Goal: Check status: Check status

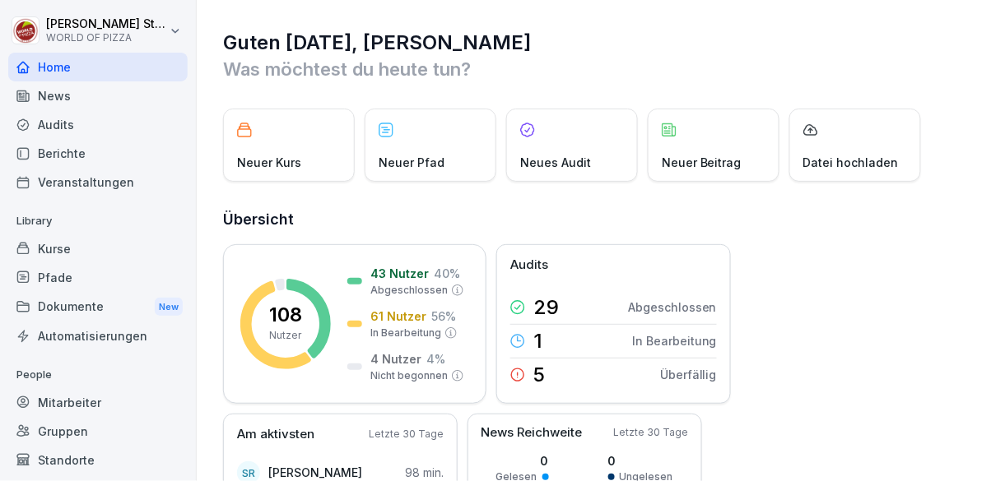
click at [92, 467] on div "Standorte" at bounding box center [97, 460] width 179 height 29
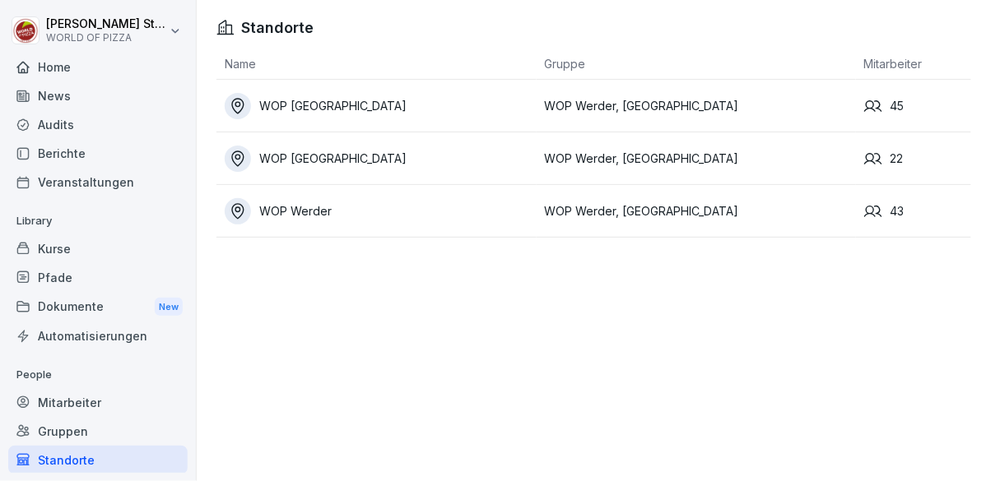
click at [92, 168] on div "Berichte" at bounding box center [97, 153] width 179 height 29
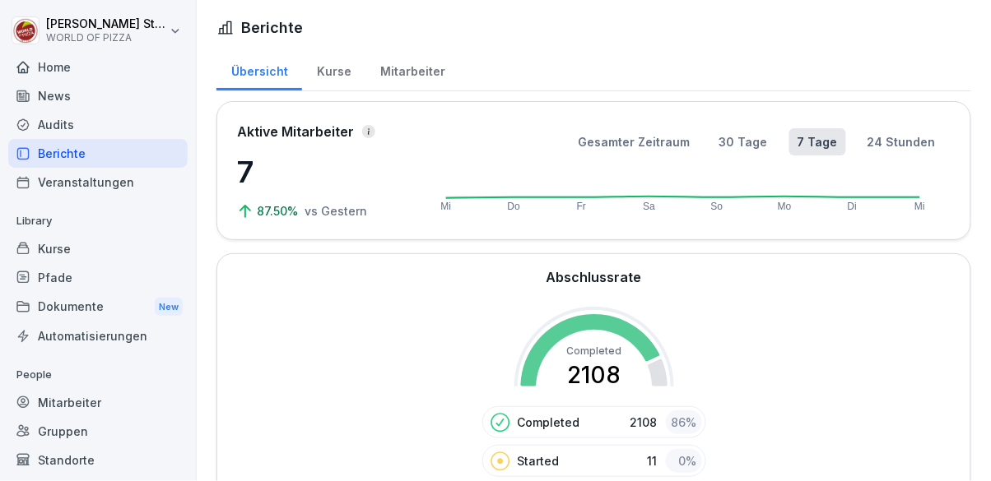
click at [63, 252] on div "Kurse" at bounding box center [97, 249] width 179 height 29
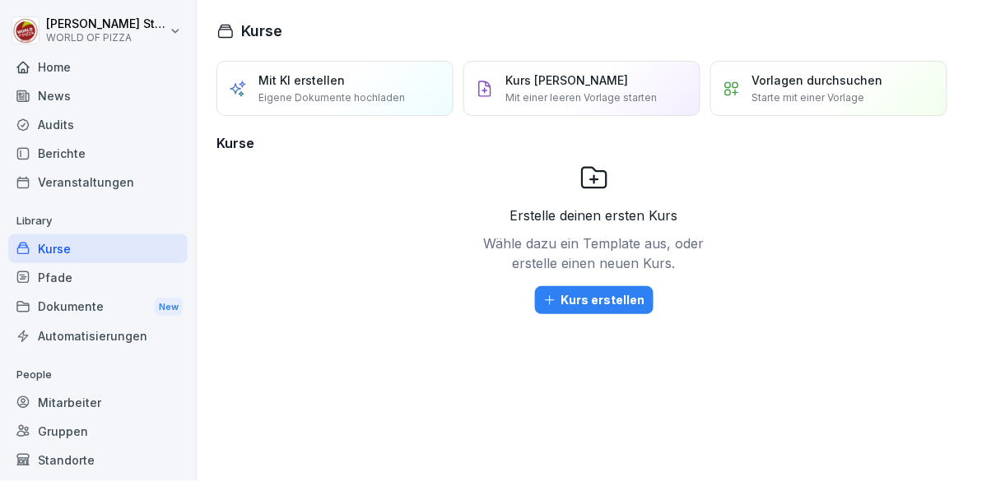
click at [99, 277] on div "Pfade" at bounding box center [97, 277] width 179 height 29
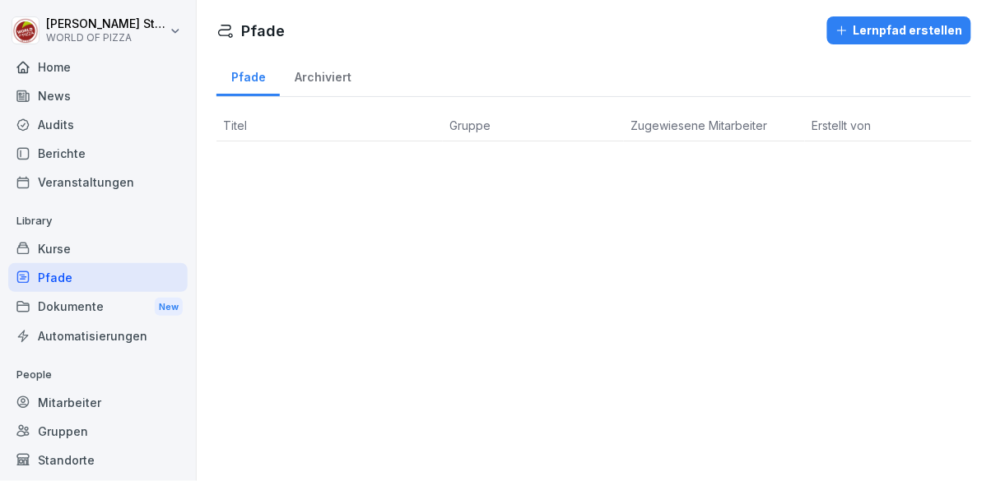
click at [109, 310] on div "Dokumente New" at bounding box center [97, 307] width 179 height 30
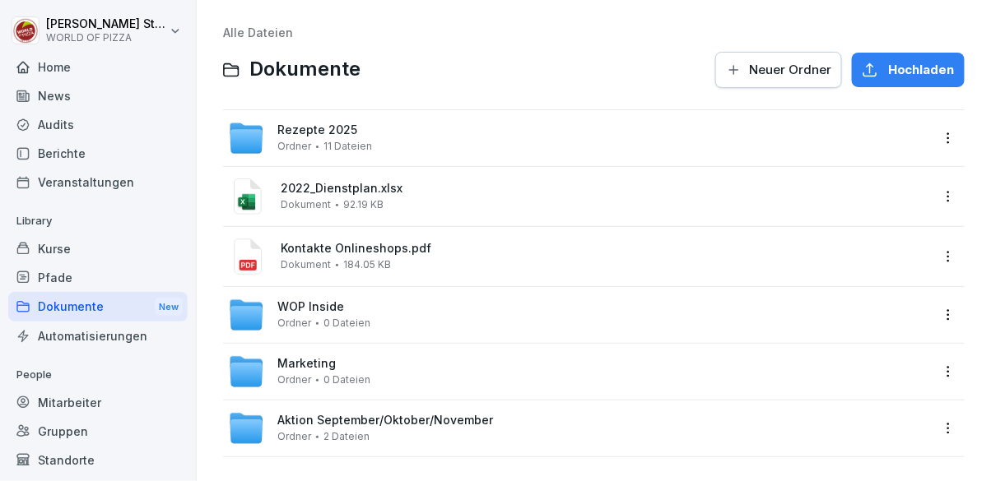
click at [94, 327] on div "Automatisierungen" at bounding box center [97, 336] width 179 height 29
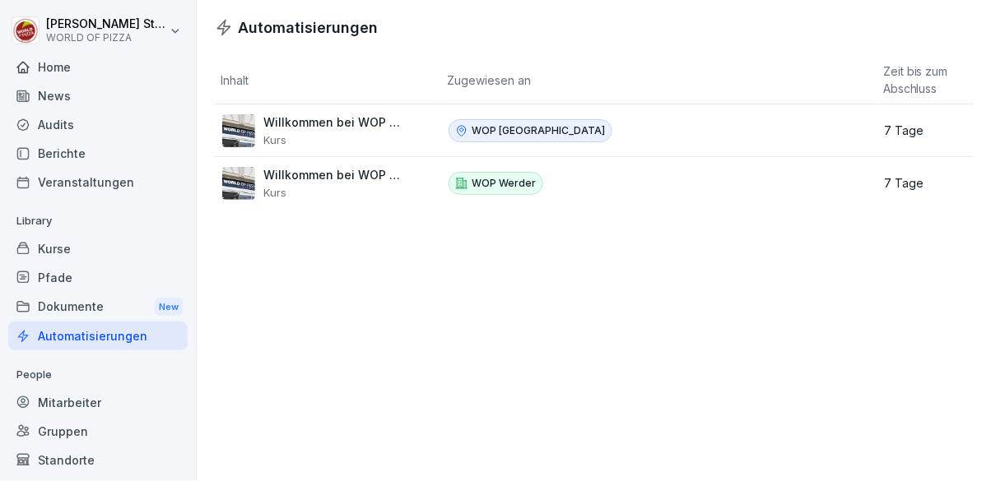
click at [92, 26] on html "Susanne Sturch WORLD OF PIZZA Home News Audits Berichte Veranstaltungen Library…" at bounding box center [495, 240] width 991 height 481
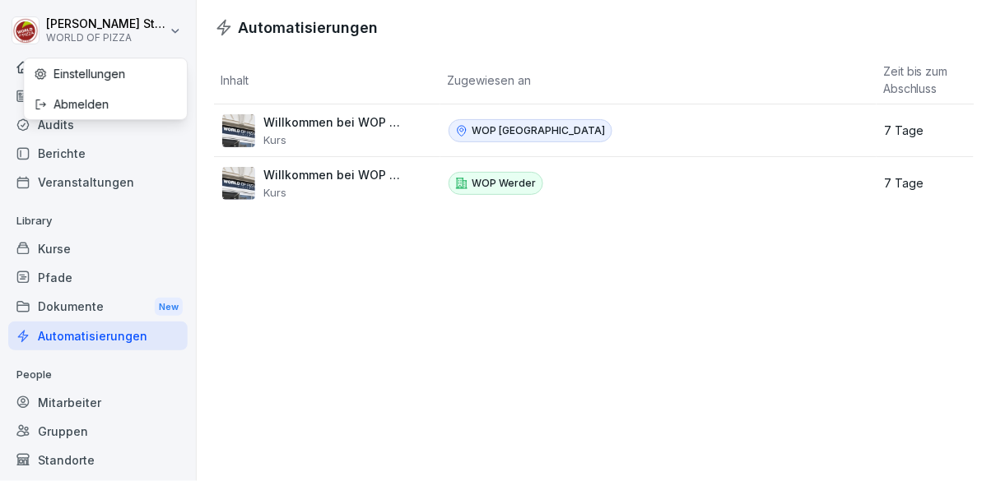
click at [89, 97] on div "Abmelden" at bounding box center [105, 104] width 163 height 30
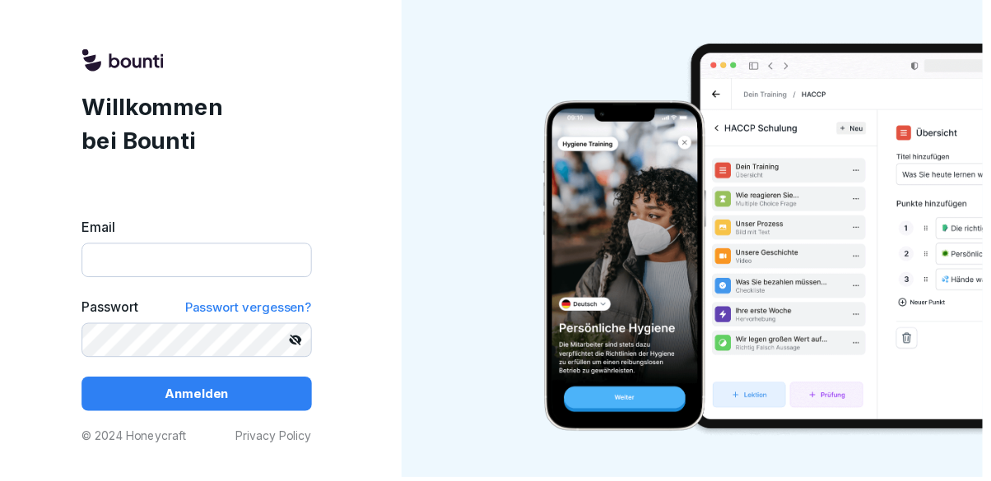
click at [215, 280] on input "Email" at bounding box center [198, 262] width 232 height 35
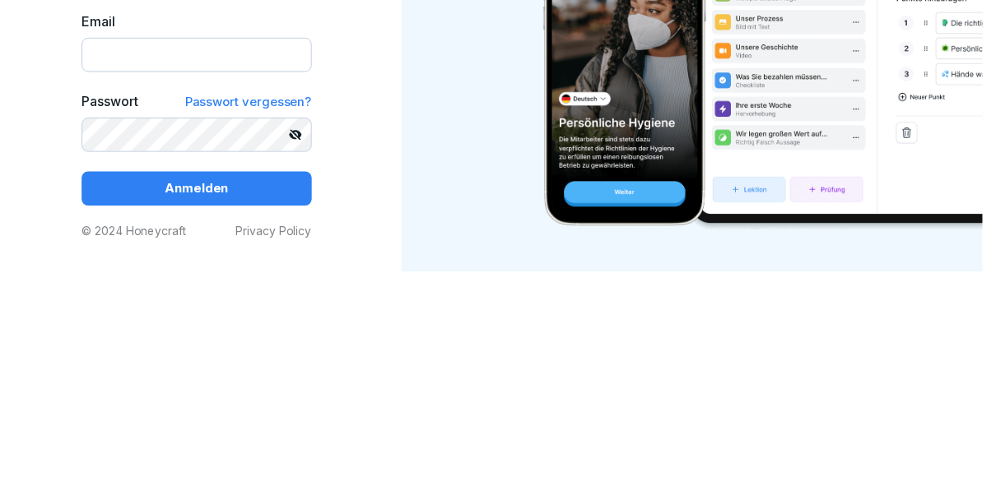
type input "**********"
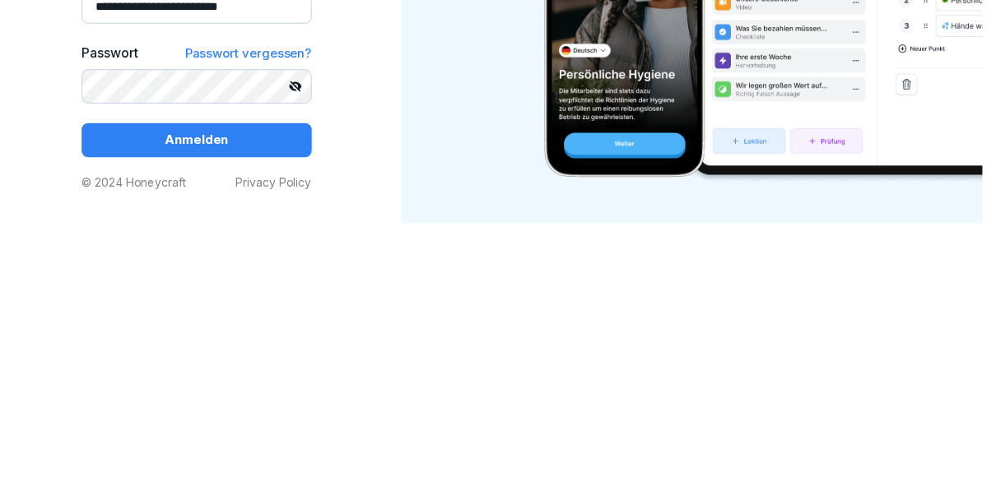
click at [256, 415] on button "Anmelden" at bounding box center [198, 397] width 232 height 35
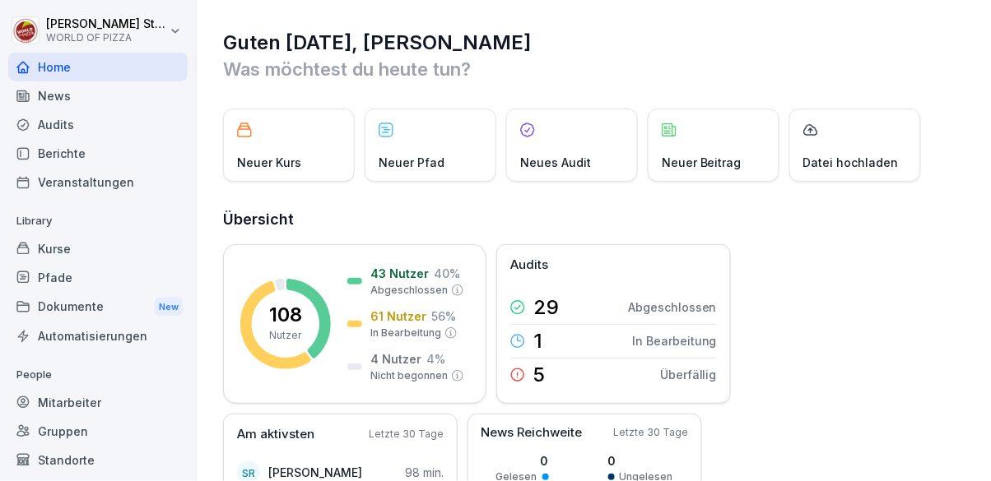
click at [106, 412] on div "Mitarbeiter" at bounding box center [97, 402] width 179 height 29
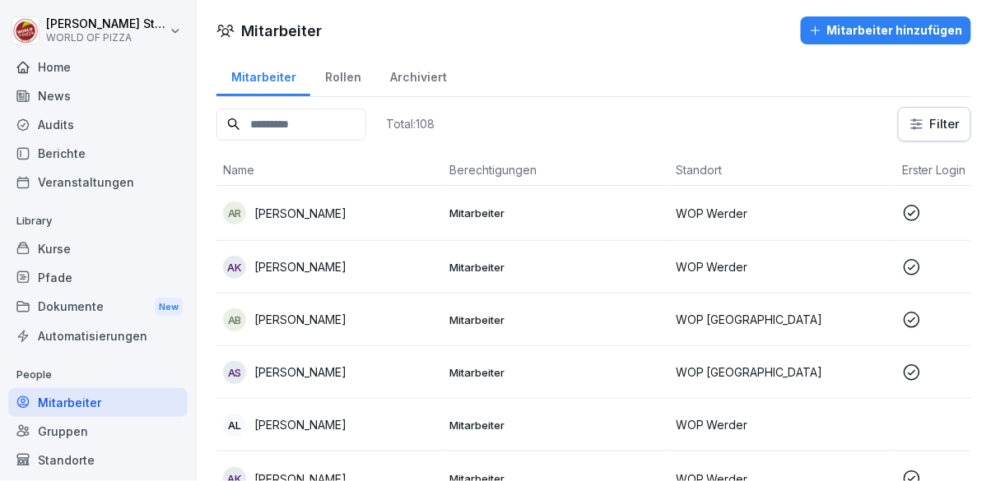
click at [116, 462] on div "Standorte" at bounding box center [97, 460] width 179 height 29
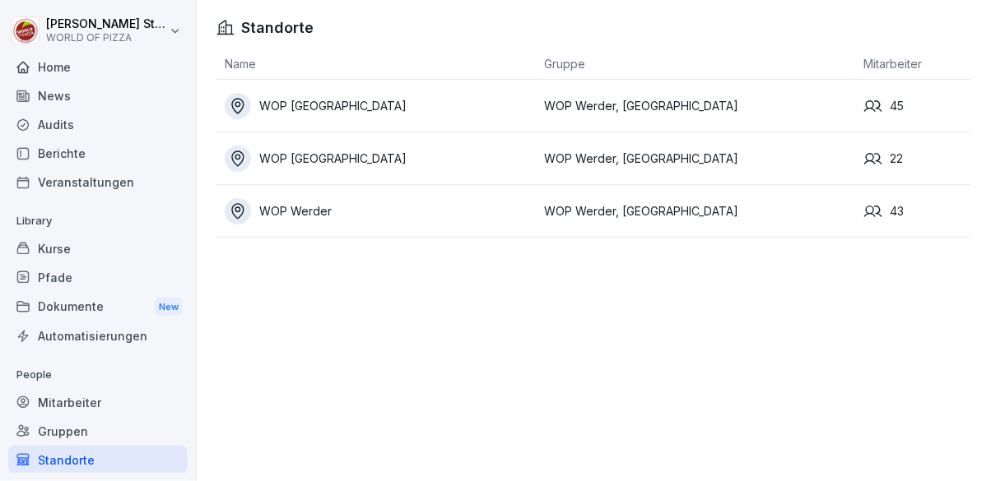
click at [404, 159] on div "WOP [GEOGRAPHIC_DATA]" at bounding box center [381, 159] width 312 height 26
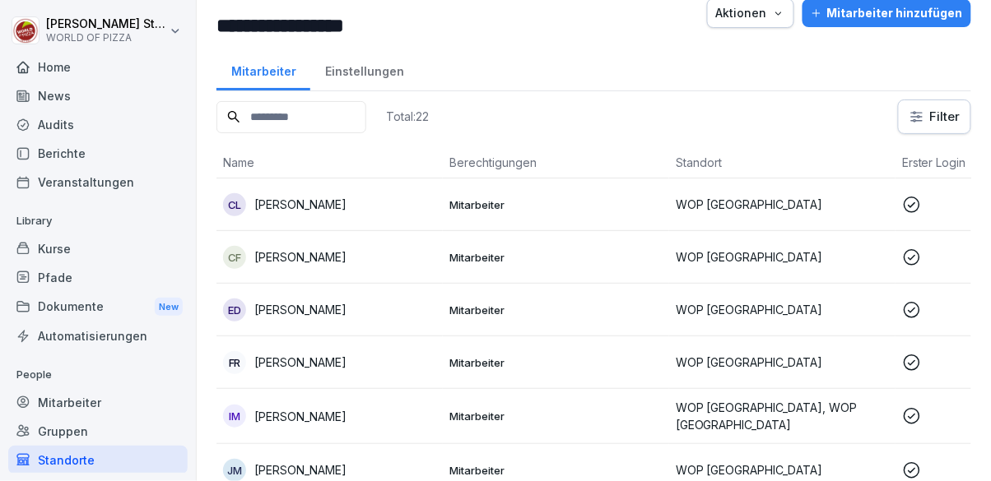
scroll to position [32, 0]
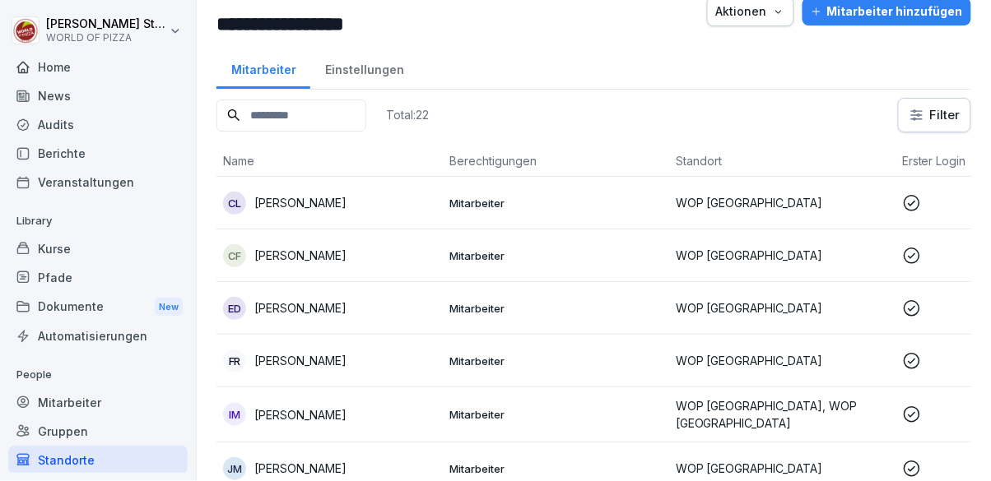
click at [545, 202] on p "Mitarbeiter" at bounding box center [555, 203] width 213 height 15
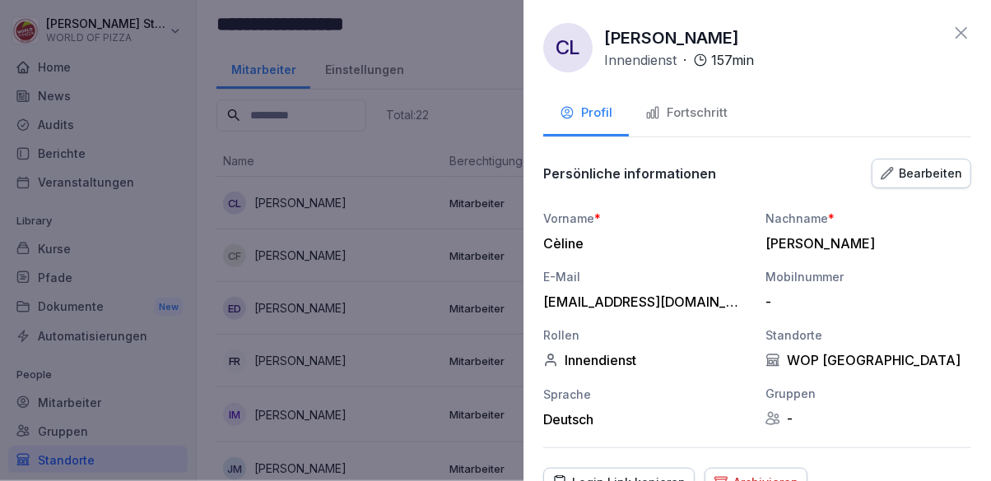
click at [713, 109] on div "Fortschritt" at bounding box center [686, 113] width 82 height 19
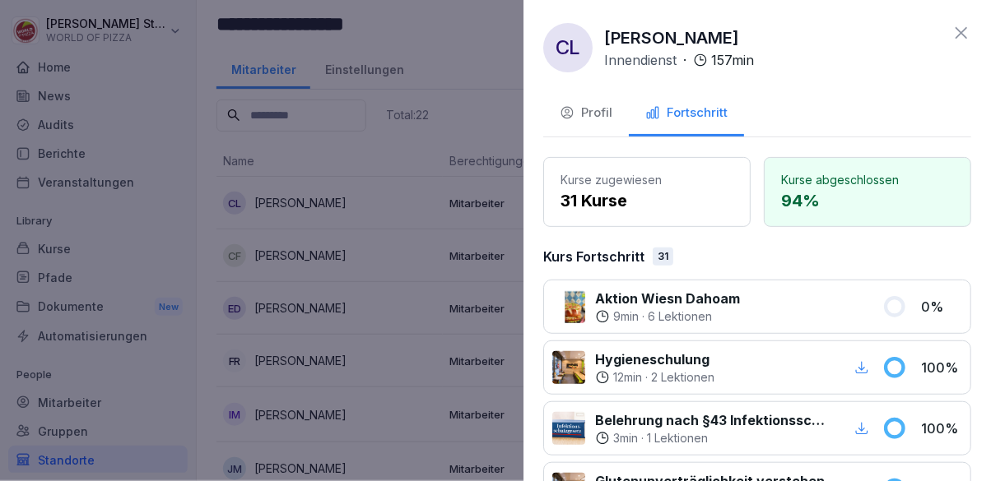
click at [467, 42] on div at bounding box center [495, 240] width 991 height 481
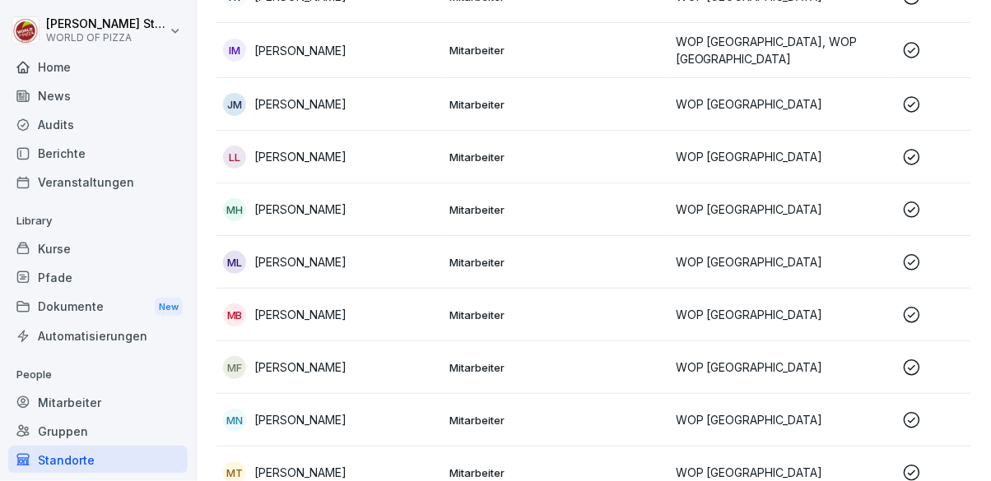
scroll to position [0, 0]
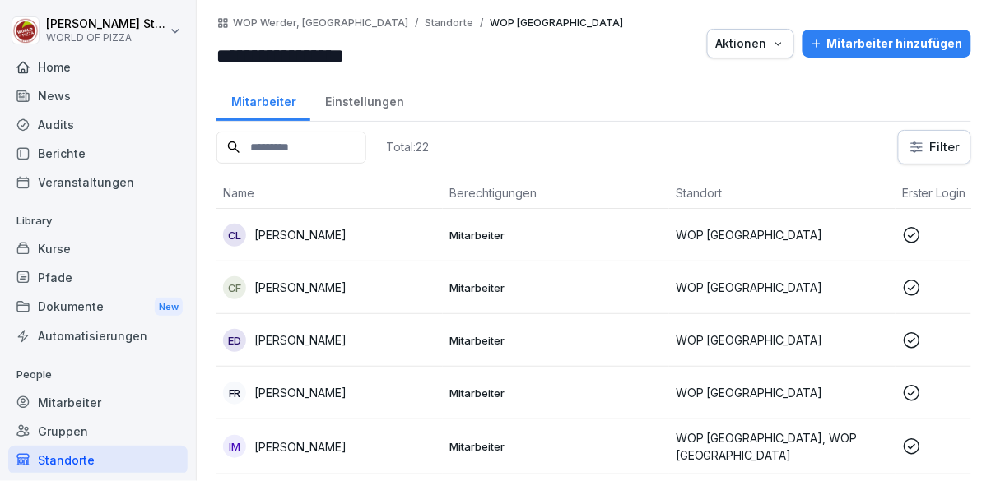
click at [433, 282] on div "CF [PERSON_NAME]" at bounding box center [329, 288] width 213 height 23
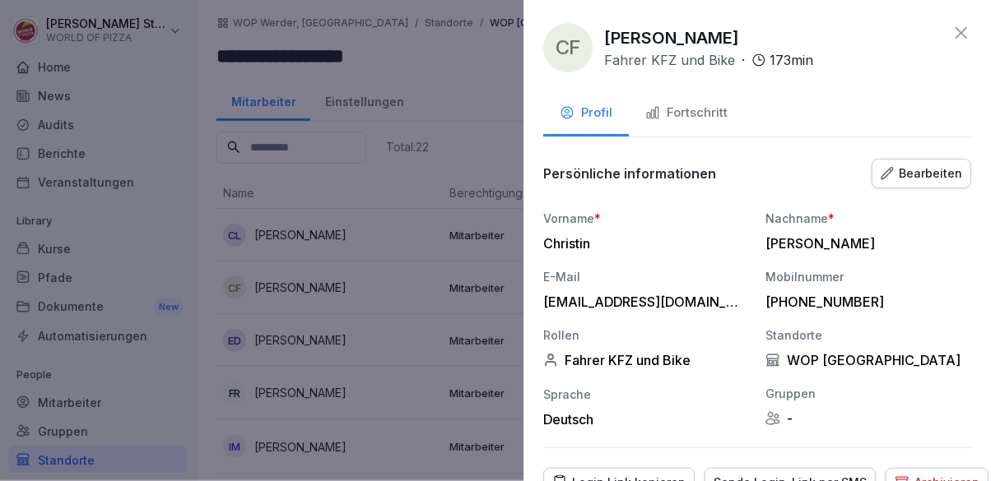
click at [720, 117] on div "Fortschritt" at bounding box center [686, 113] width 82 height 19
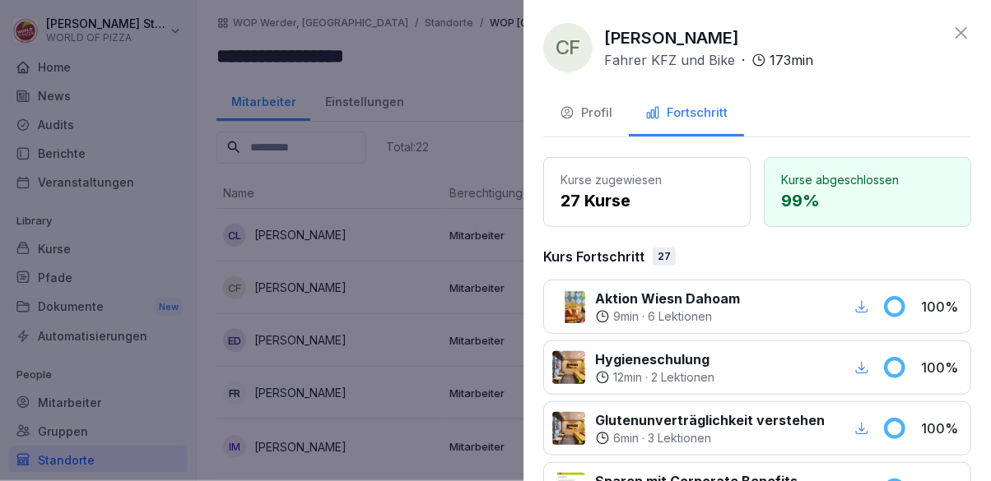
click at [478, 81] on div at bounding box center [495, 240] width 991 height 481
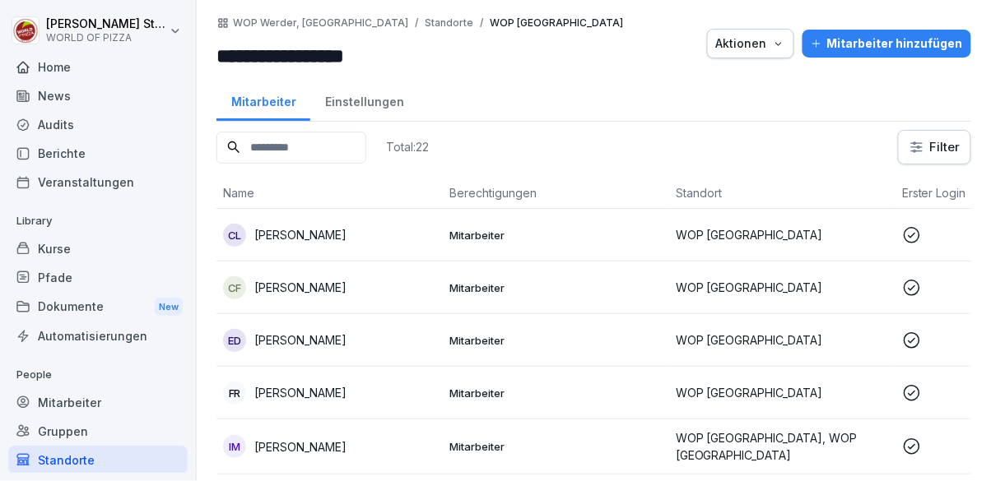
click at [432, 280] on div "CF [PERSON_NAME]" at bounding box center [329, 288] width 213 height 23
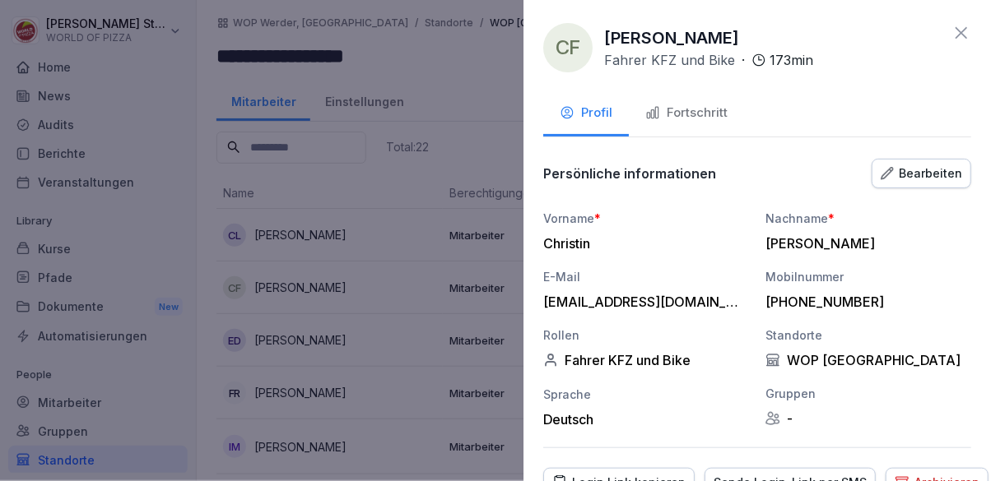
click at [686, 115] on div "Fortschritt" at bounding box center [686, 113] width 82 height 19
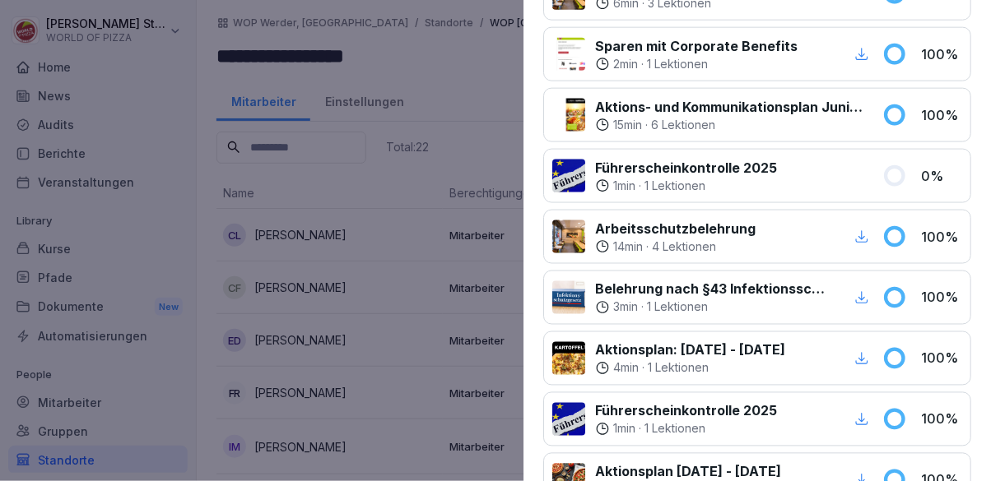
scroll to position [436, 0]
click at [728, 177] on div "1 min · 1 Lektionen" at bounding box center [686, 185] width 182 height 16
